Goal: Complete application form: Complete application form

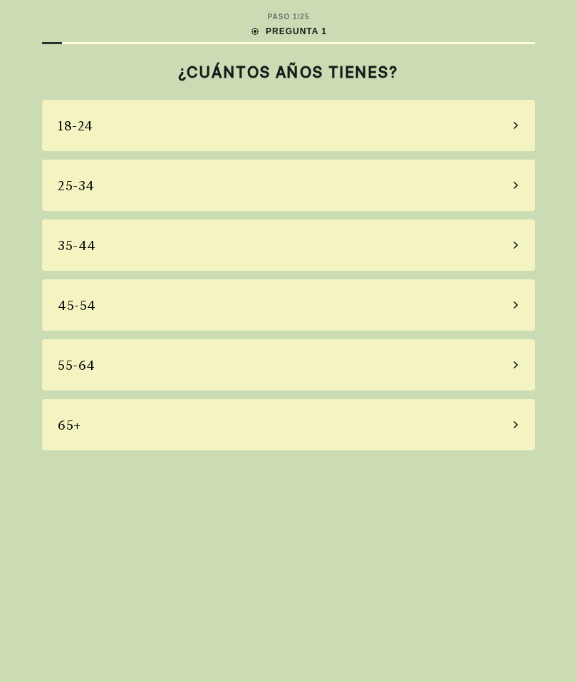
click at [242, 437] on div "65+" at bounding box center [288, 424] width 493 height 51
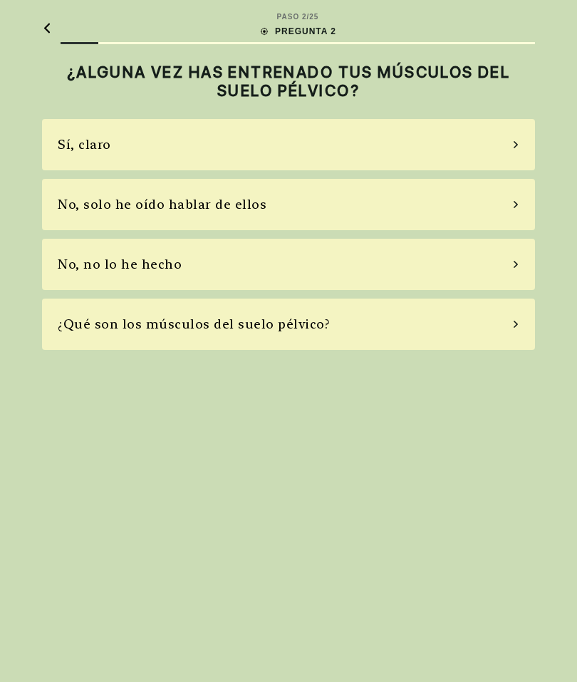
click at [378, 160] on div "Sí, claro" at bounding box center [288, 144] width 493 height 51
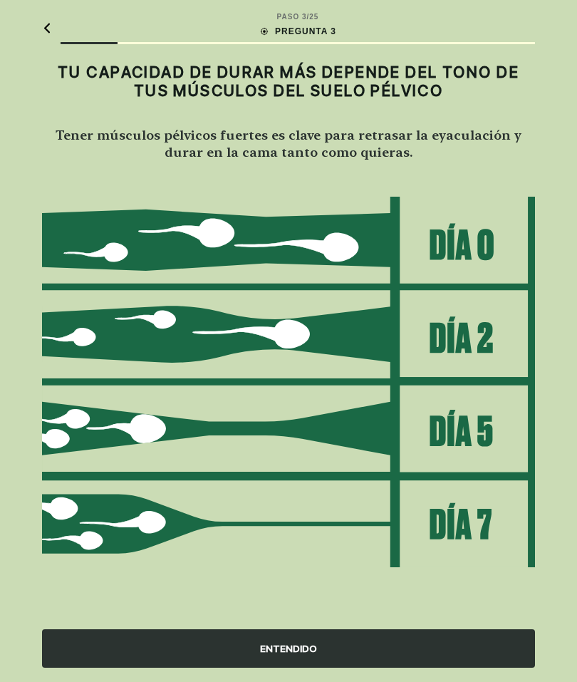
click at [334, 650] on div "ENTENDIDO" at bounding box center [288, 648] width 493 height 38
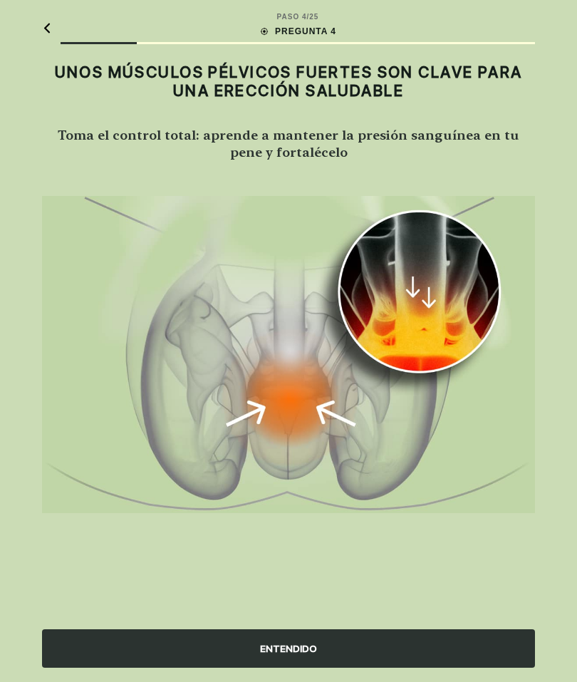
click at [351, 661] on div "ENTENDIDO" at bounding box center [288, 648] width 493 height 38
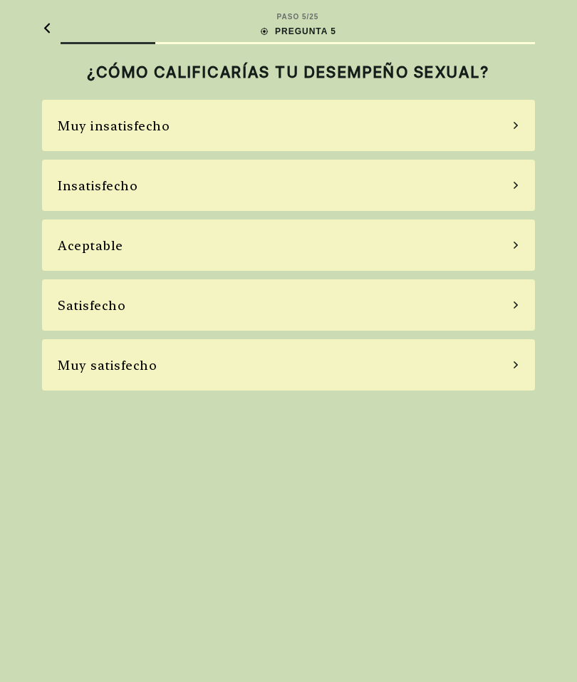
click at [311, 254] on div "Aceptable" at bounding box center [288, 244] width 493 height 51
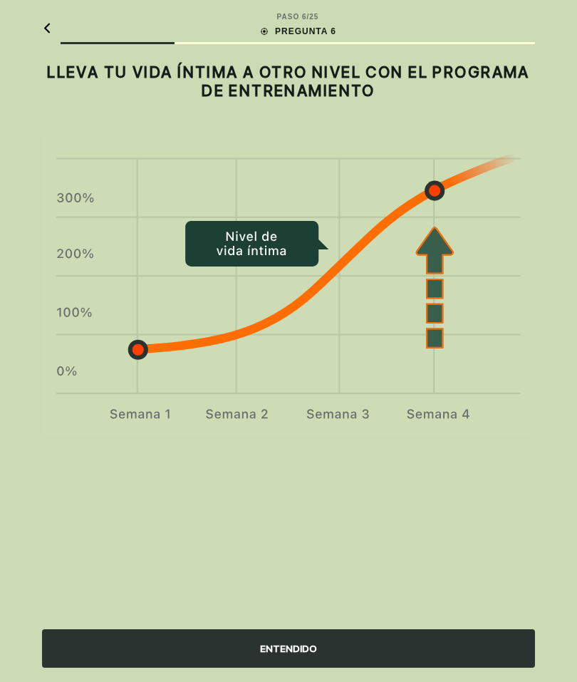
click at [330, 658] on div "ENTENDIDO" at bounding box center [288, 648] width 493 height 38
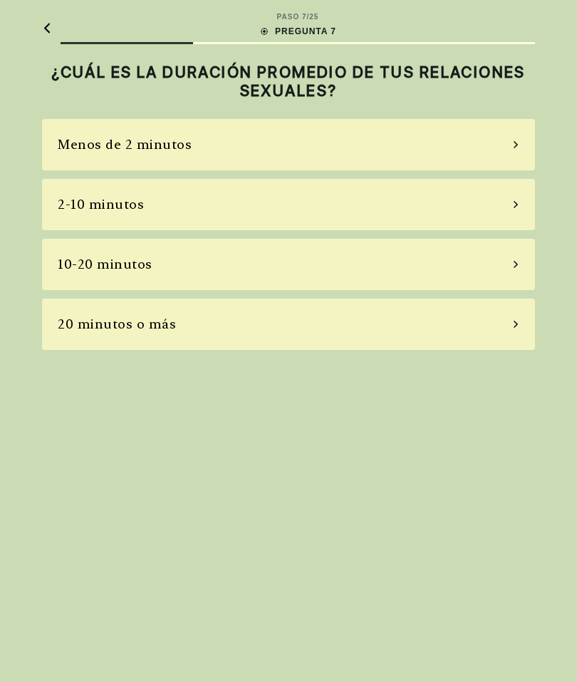
click at [255, 265] on div "10-20 minutos" at bounding box center [288, 264] width 493 height 51
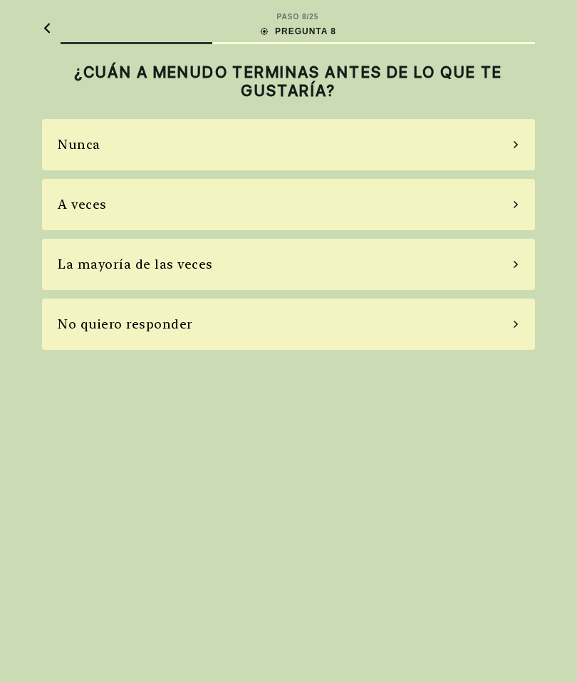
click at [296, 239] on div "La mayoría de las veces" at bounding box center [288, 264] width 493 height 51
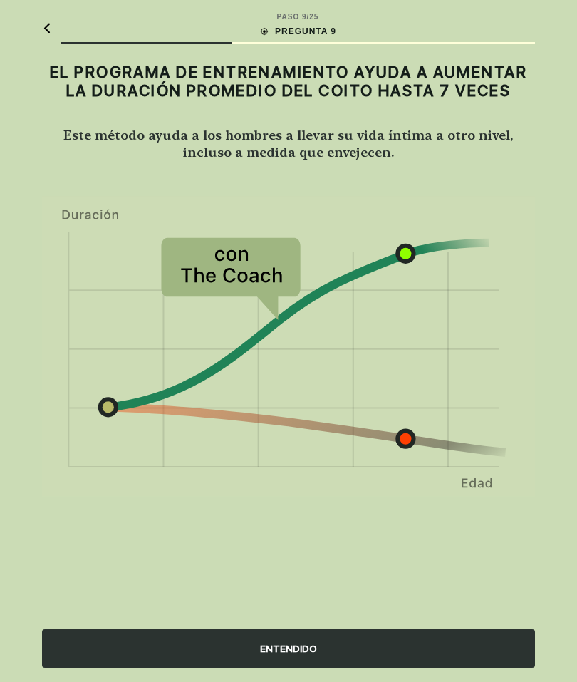
click at [386, 654] on div "ENTENDIDO" at bounding box center [288, 648] width 493 height 38
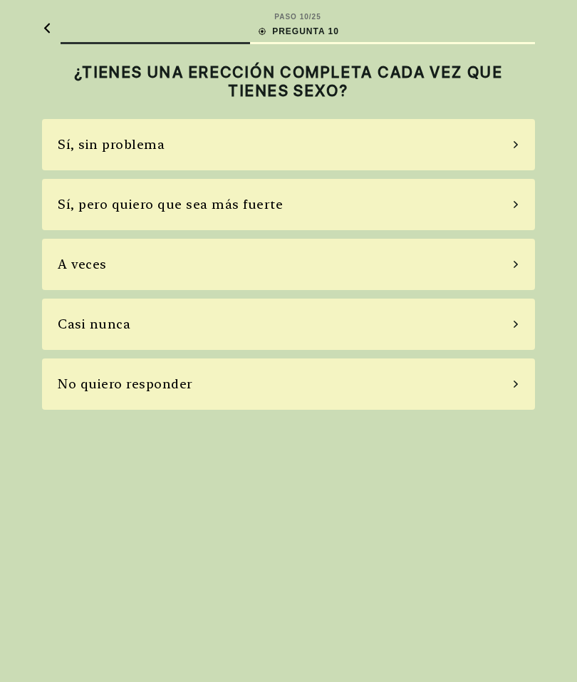
click at [309, 254] on div "A veces" at bounding box center [288, 264] width 493 height 51
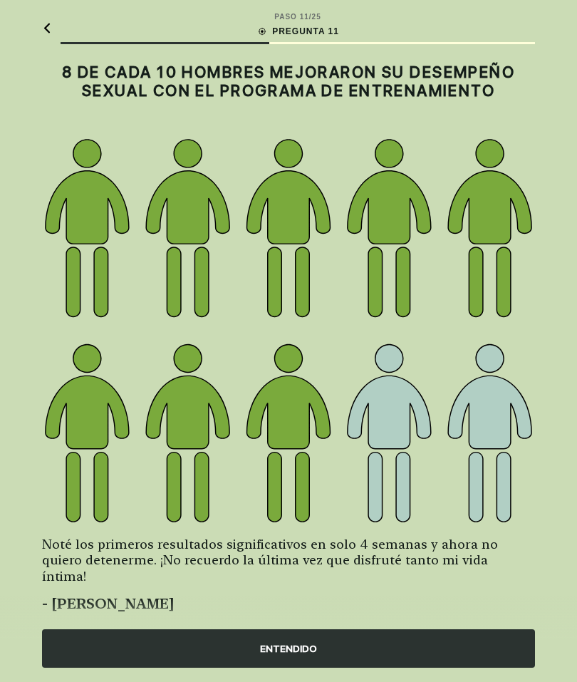
click at [398, 463] on img at bounding box center [288, 330] width 493 height 389
click at [291, 434] on img at bounding box center [288, 330] width 493 height 389
click at [346, 655] on div "ENTENDIDO" at bounding box center [288, 648] width 493 height 38
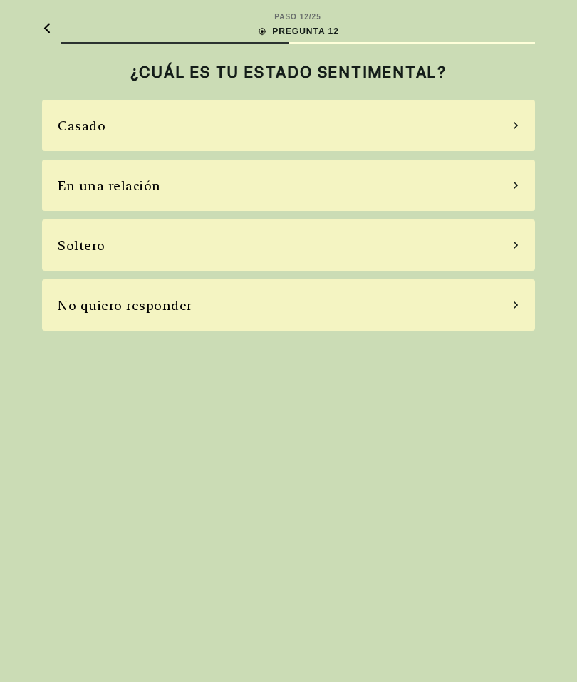
click at [252, 196] on div "En una relación" at bounding box center [288, 185] width 493 height 51
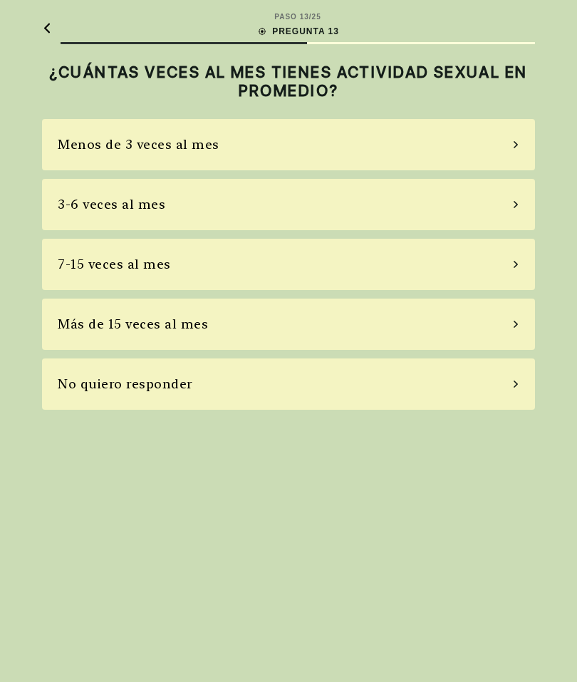
click at [343, 148] on div "Menos de 3 veces al mes" at bounding box center [288, 144] width 493 height 51
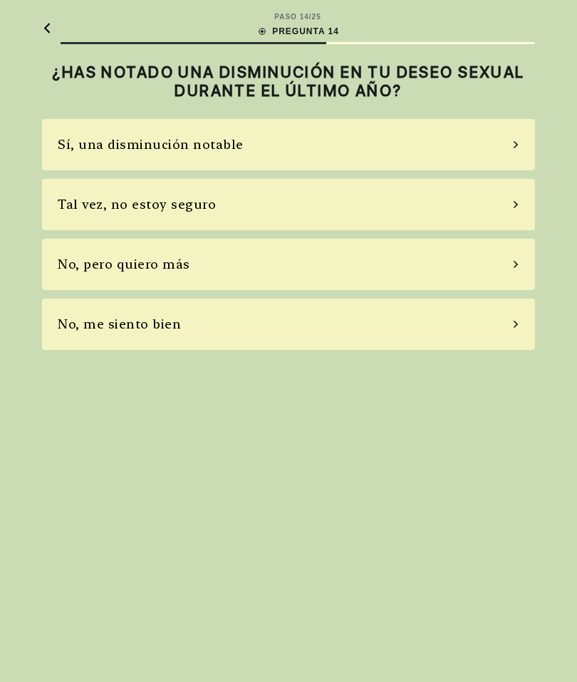
click at [331, 139] on div "Sí, una disminución notable" at bounding box center [288, 144] width 493 height 51
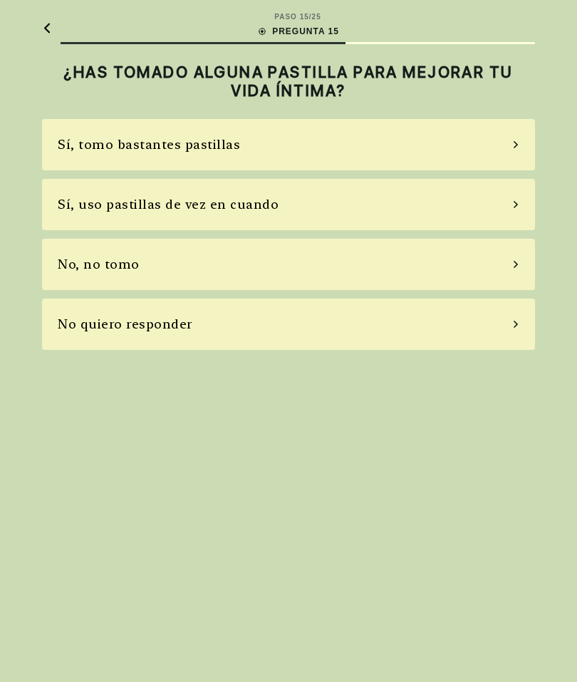
click at [311, 213] on div "Sí, uso pastillas de vez en cuando" at bounding box center [288, 204] width 493 height 51
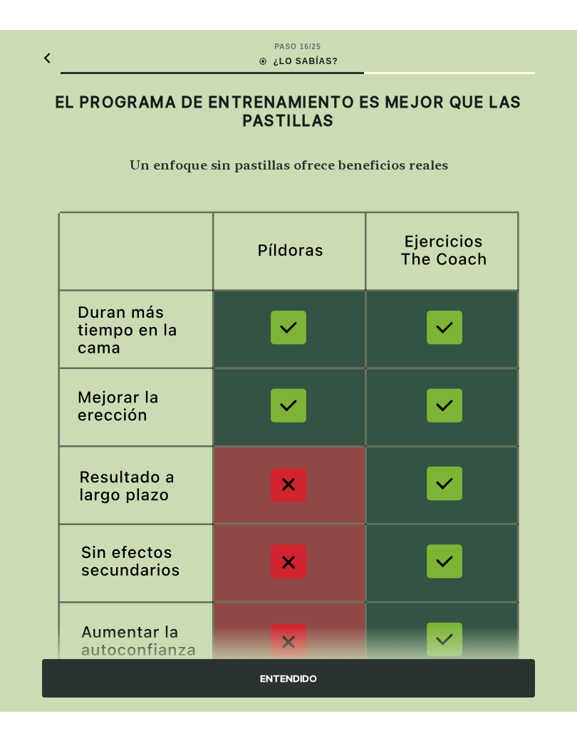
scroll to position [15, 0]
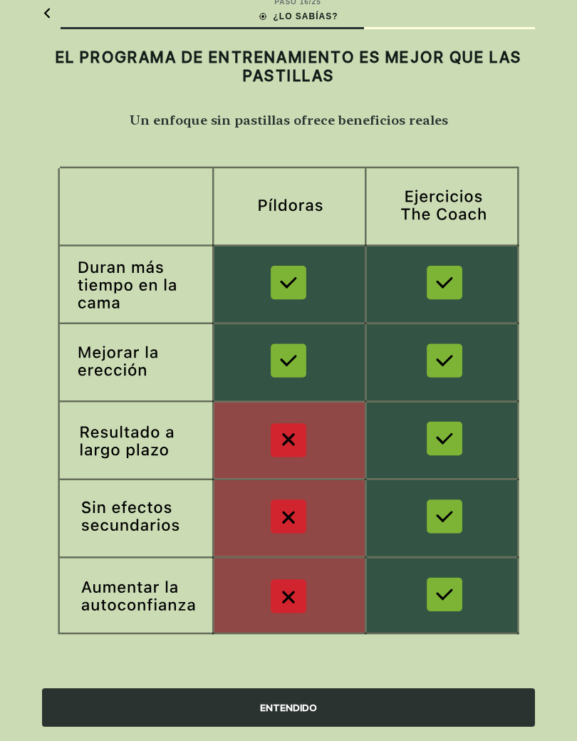
click at [351, 681] on div "ENTENDIDO" at bounding box center [288, 707] width 493 height 38
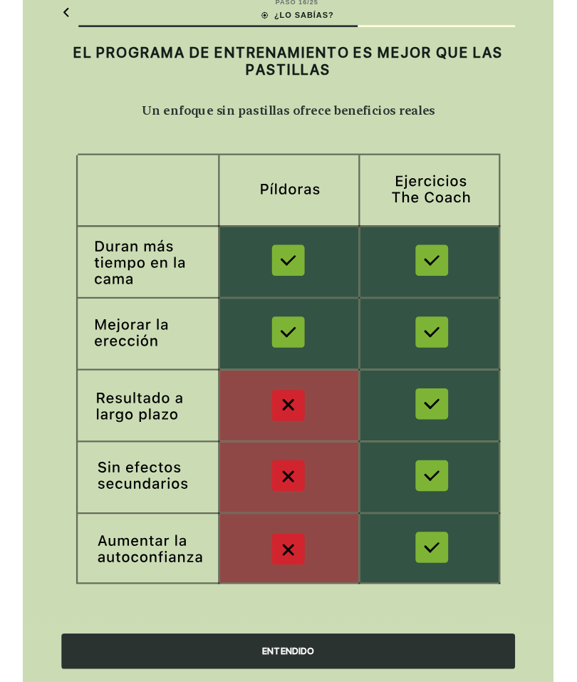
scroll to position [0, 0]
